Goal: Transaction & Acquisition: Book appointment/travel/reservation

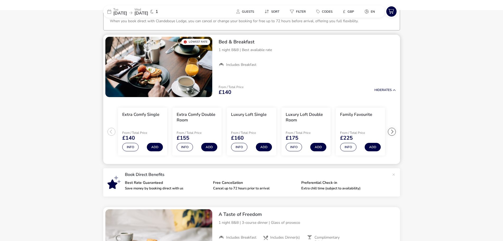
scroll to position [40, 0]
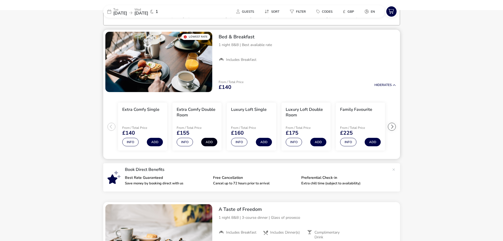
click at [211, 138] on button "Add" at bounding box center [209, 142] width 16 height 8
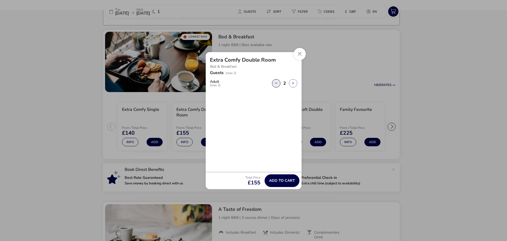
click at [277, 87] on button "button" at bounding box center [276, 83] width 8 height 8
type input "1"
click at [289, 181] on span "Add to cart" at bounding box center [282, 180] width 26 height 4
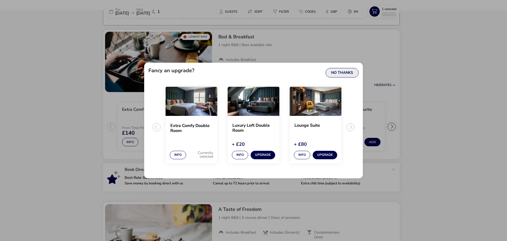
click at [336, 75] on button "No Thanks" at bounding box center [342, 73] width 33 height 10
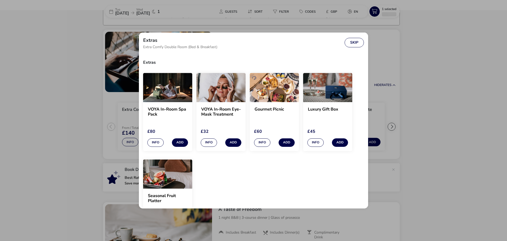
click at [341, 43] on div "Extras Extra Comfy Double Room (Bed & Breakfast) Skip" at bounding box center [253, 42] width 229 height 21
click at [348, 43] on button "Skip" at bounding box center [354, 43] width 19 height 10
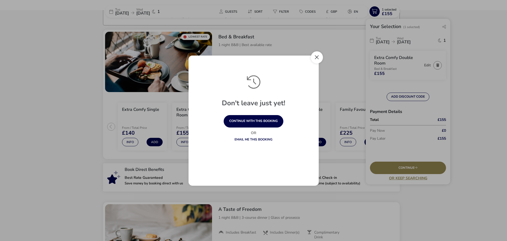
click at [315, 55] on button "Close" at bounding box center [317, 57] width 12 height 12
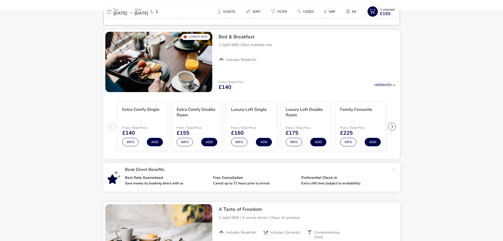
click at [315, 55] on div "Bed & Breakfast 1 night B&B | Best available rate Includes Breakfast" at bounding box center [308, 48] width 186 height 37
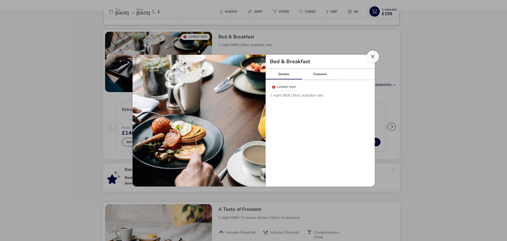
click at [370, 56] on button "Close modal" at bounding box center [373, 56] width 12 height 12
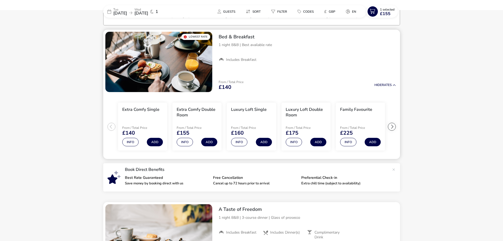
click at [319, 68] on div "Bed & Breakfast 1 night B&B | Best available rate Includes Breakfast From / Tot…" at bounding box center [308, 62] width 186 height 64
